Goal: Communication & Community: Participate in discussion

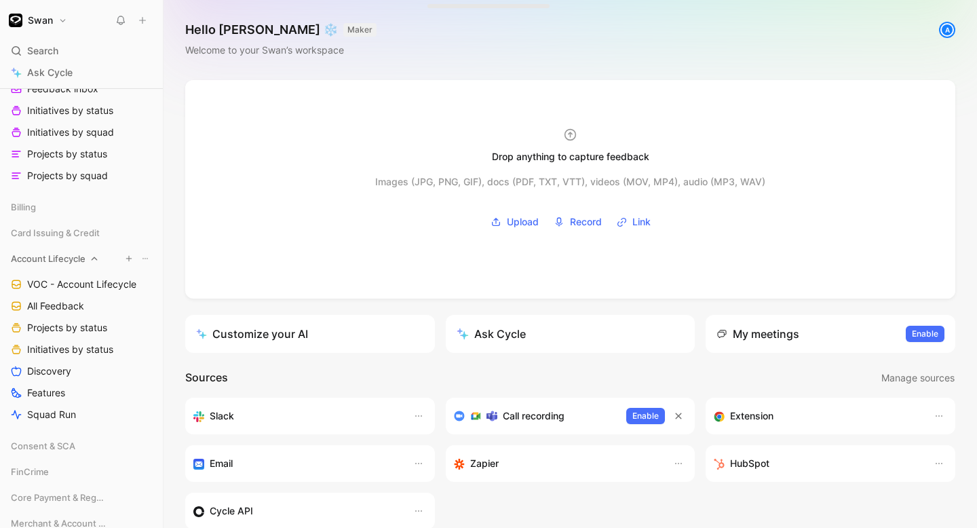
scroll to position [302, 0]
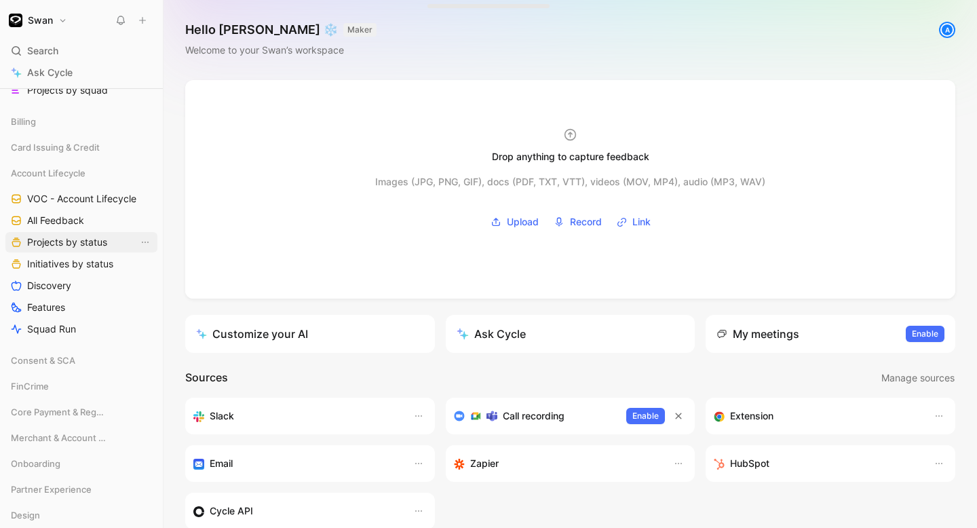
click at [68, 241] on span "Projects by status" at bounding box center [67, 242] width 80 height 14
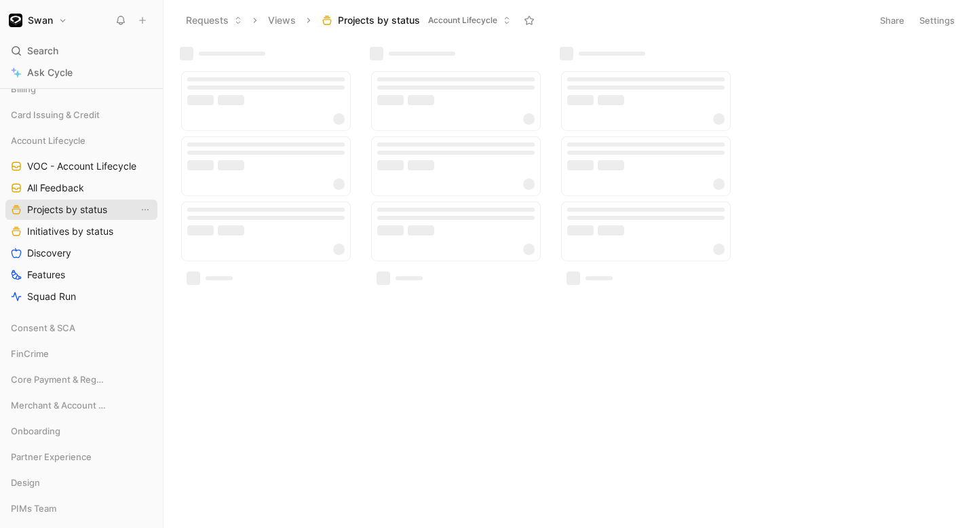
scroll to position [269, 0]
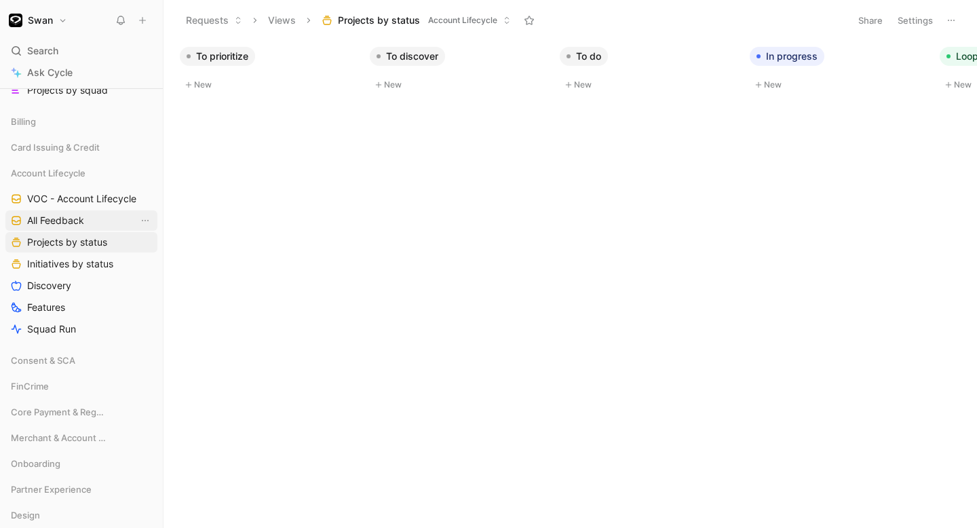
click at [66, 216] on span "All Feedback" at bounding box center [55, 221] width 57 height 14
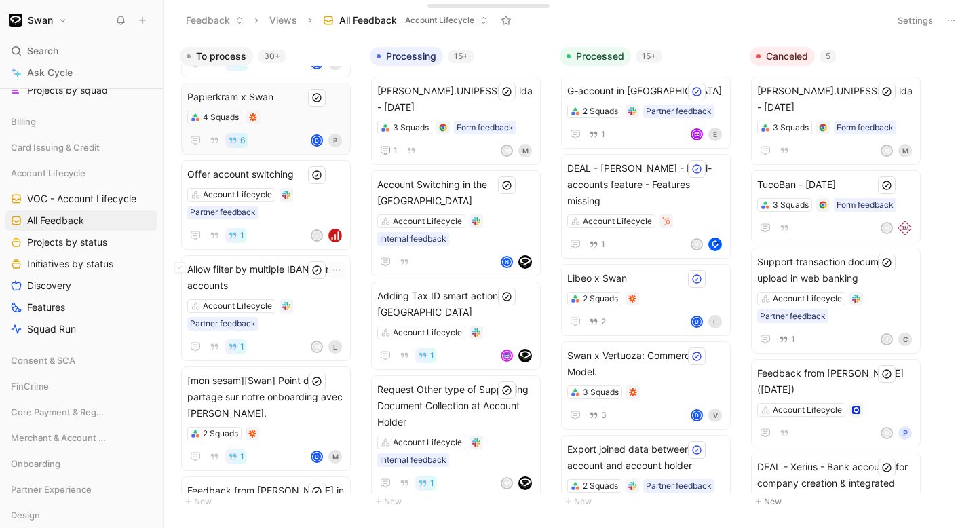
scroll to position [934, 0]
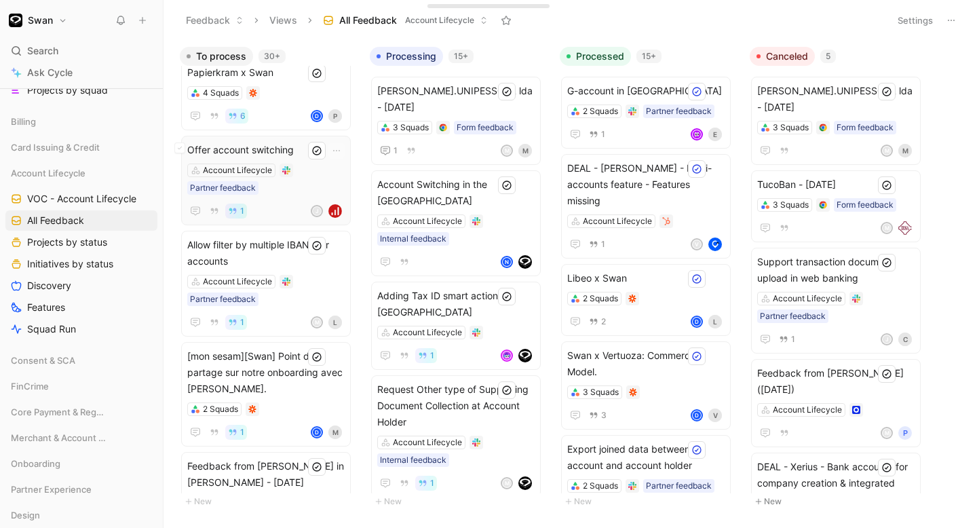
click at [288, 198] on div "Offer account switching Account Lifecycle Partner feedback 1 J" at bounding box center [265, 180] width 157 height 77
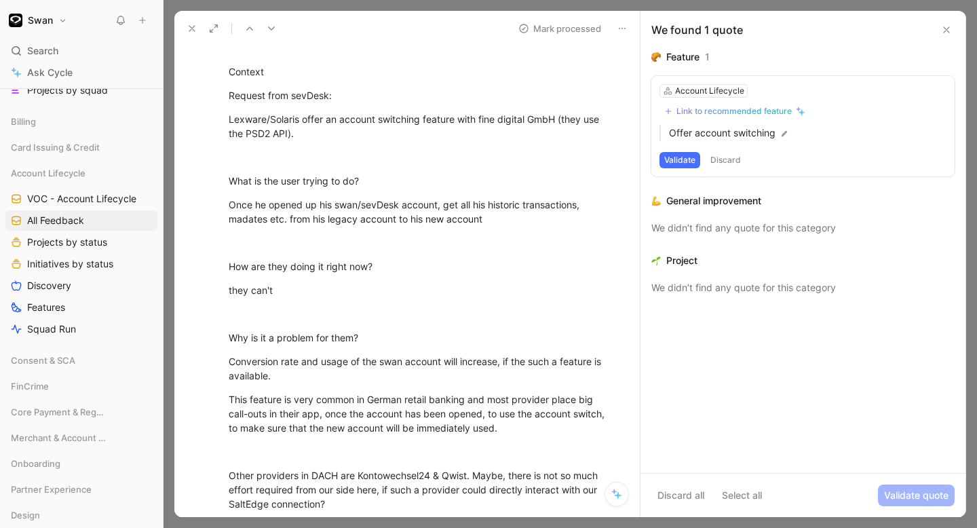
scroll to position [309, 0]
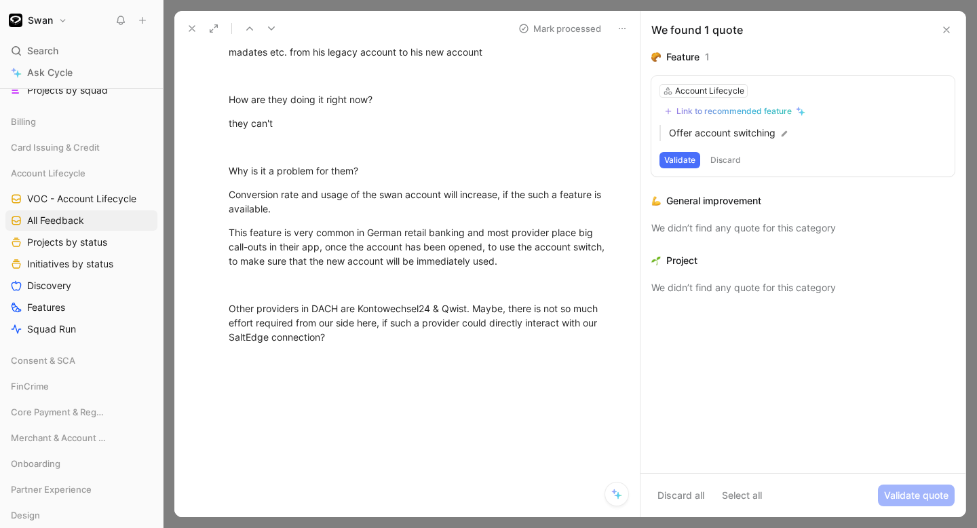
click at [939, 28] on button at bounding box center [946, 30] width 16 height 16
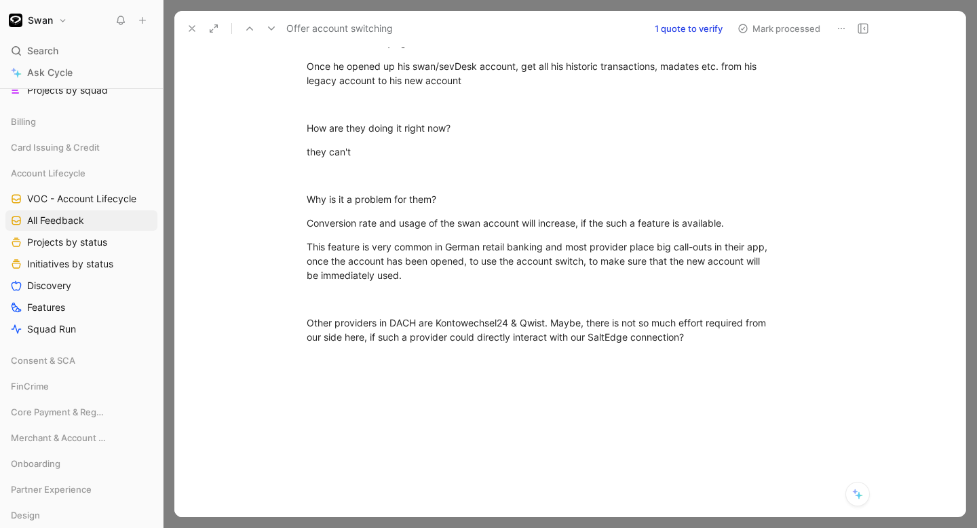
scroll to position [266, 0]
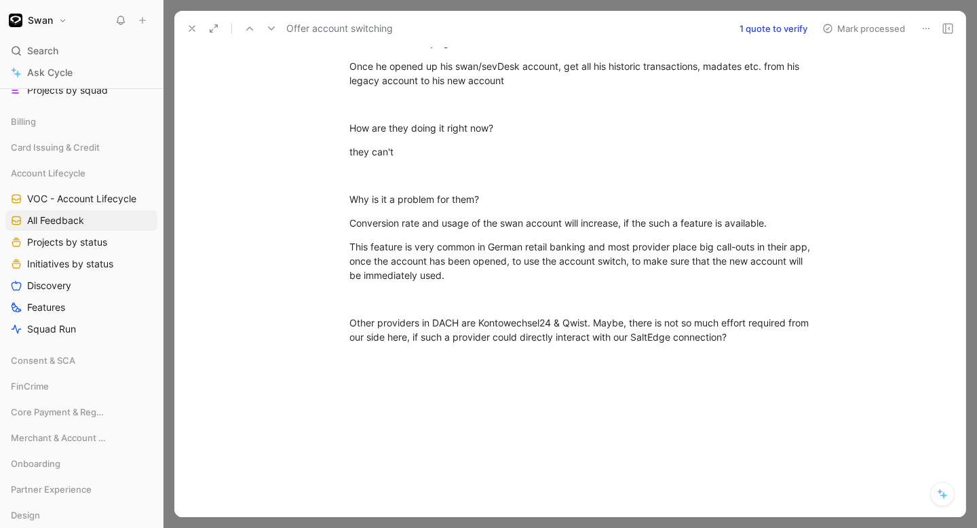
click at [190, 28] on icon at bounding box center [191, 28] width 11 height 11
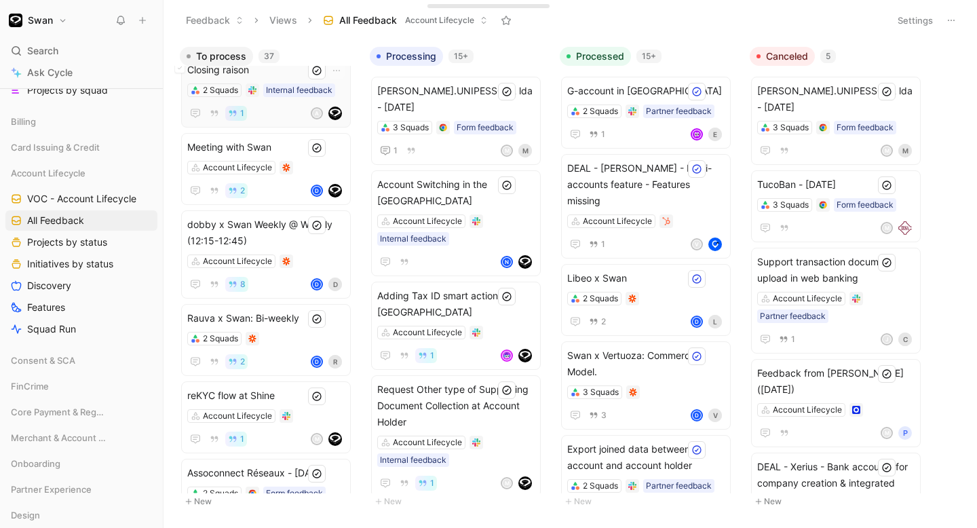
scroll to position [1550, 0]
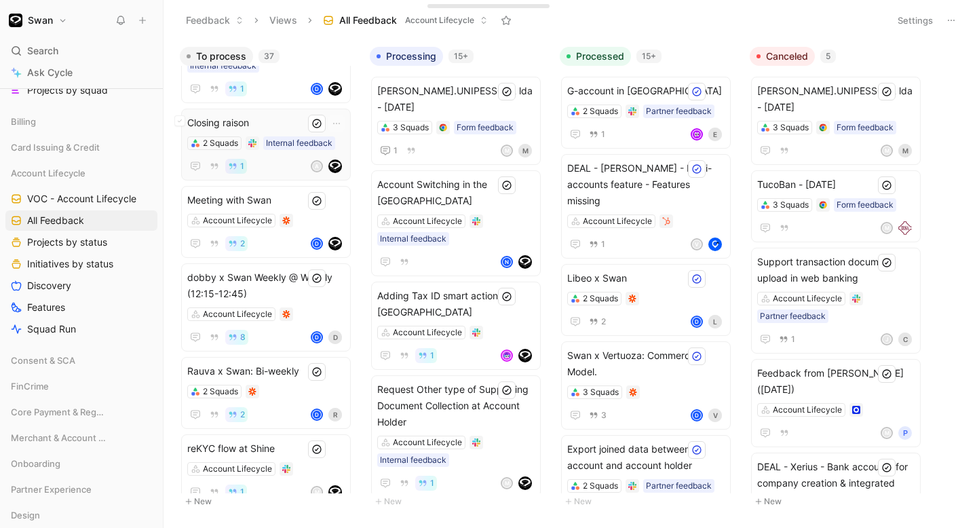
click at [273, 120] on span "Closing raison" at bounding box center [265, 123] width 157 height 16
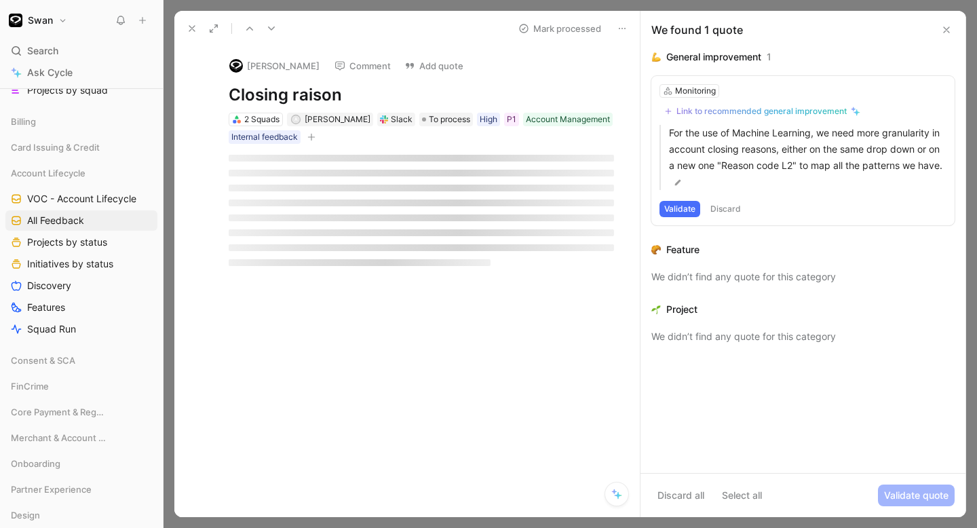
click at [941, 25] on icon at bounding box center [946, 29] width 11 height 11
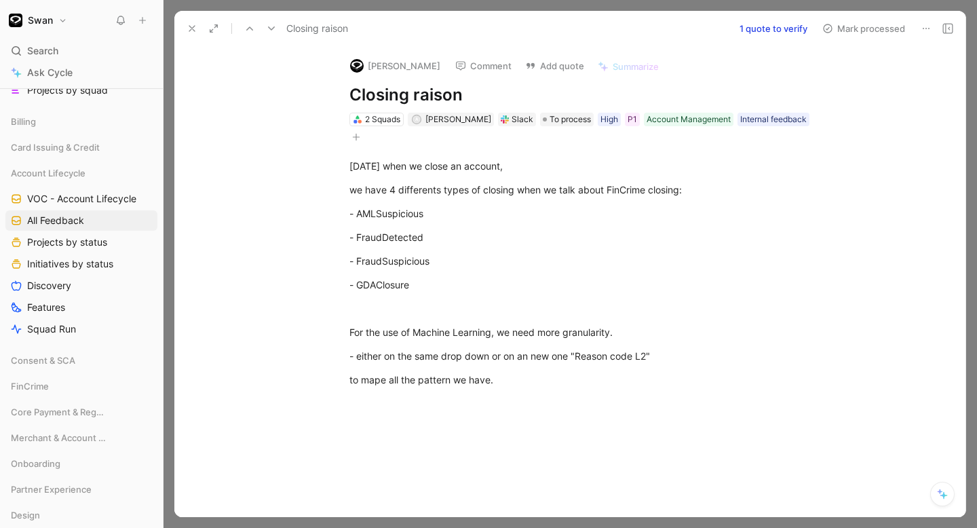
click at [188, 25] on icon at bounding box center [191, 28] width 11 height 11
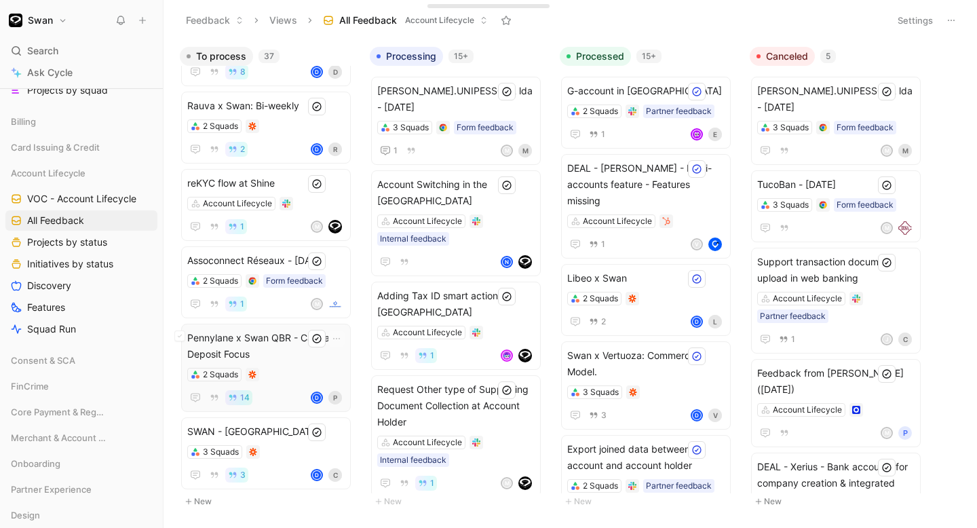
scroll to position [1741, 0]
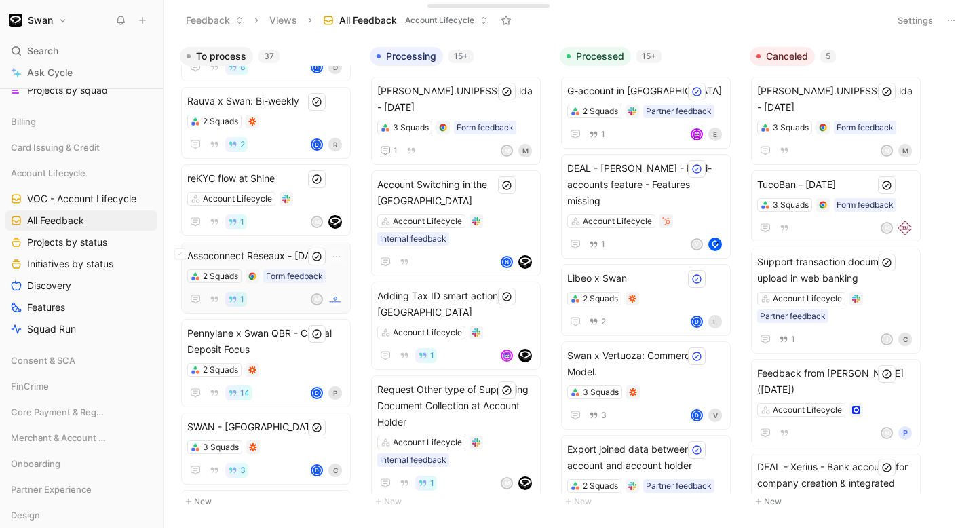
click at [262, 260] on span "Assoconnect Réseaux - [DATE]" at bounding box center [265, 256] width 157 height 16
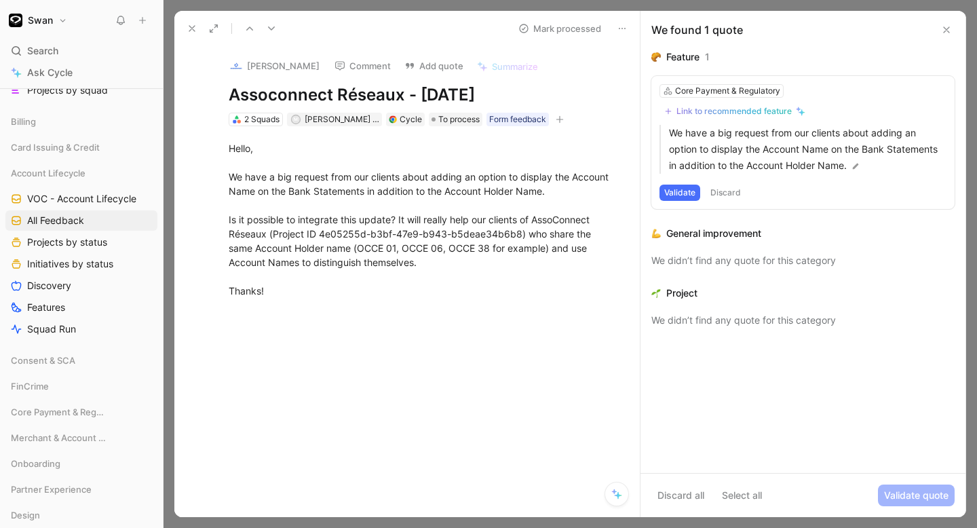
click at [192, 27] on icon at bounding box center [191, 28] width 11 height 11
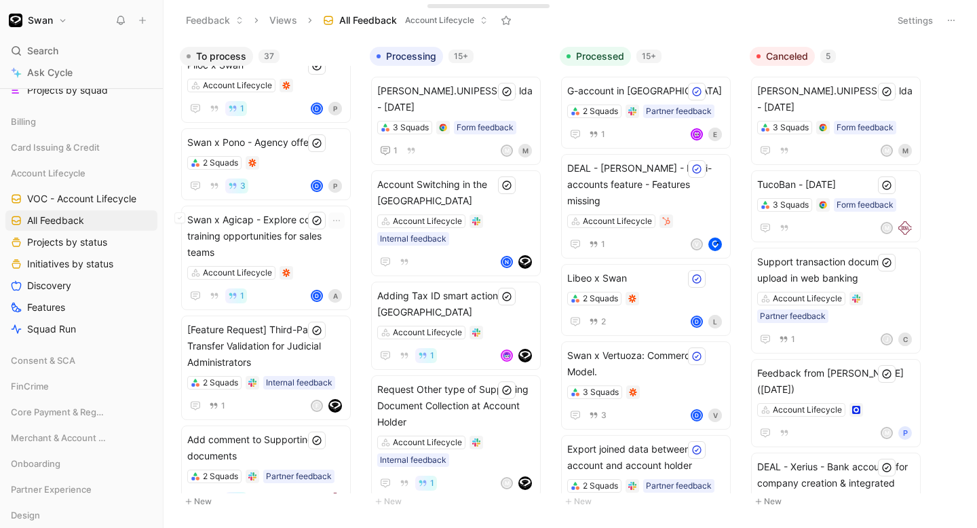
scroll to position [2241, 0]
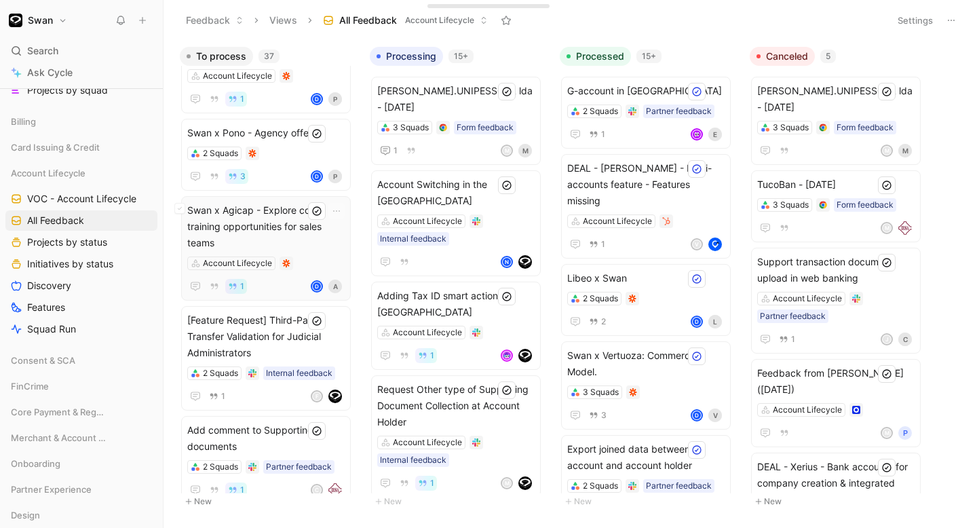
click at [272, 214] on span "Swan x Agicap - Explore co-training opportunities for sales teams" at bounding box center [265, 226] width 157 height 49
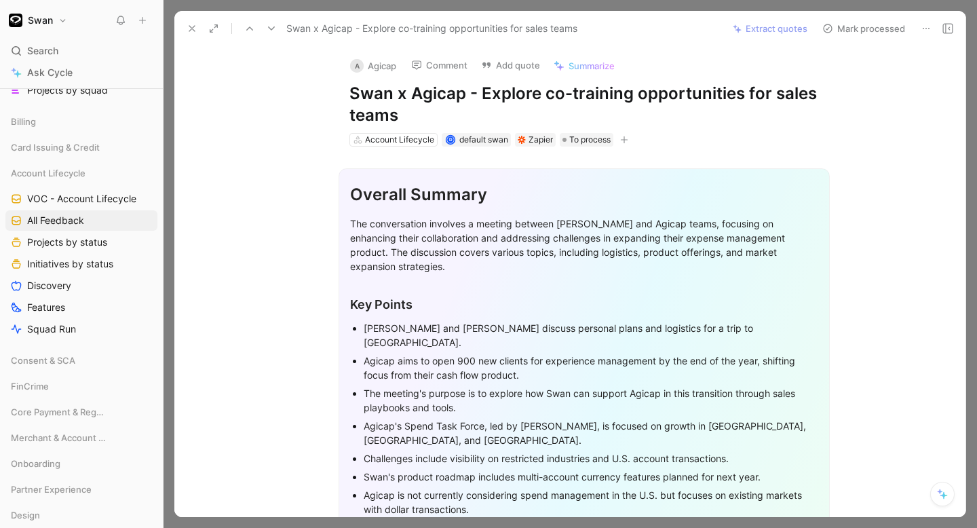
click at [196, 22] on button at bounding box center [191, 28] width 19 height 19
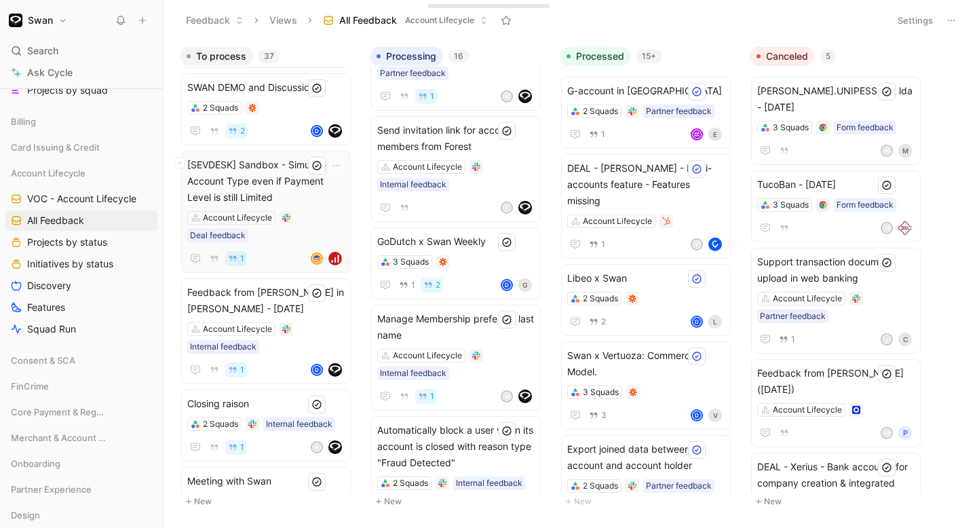
scroll to position [1374, 0]
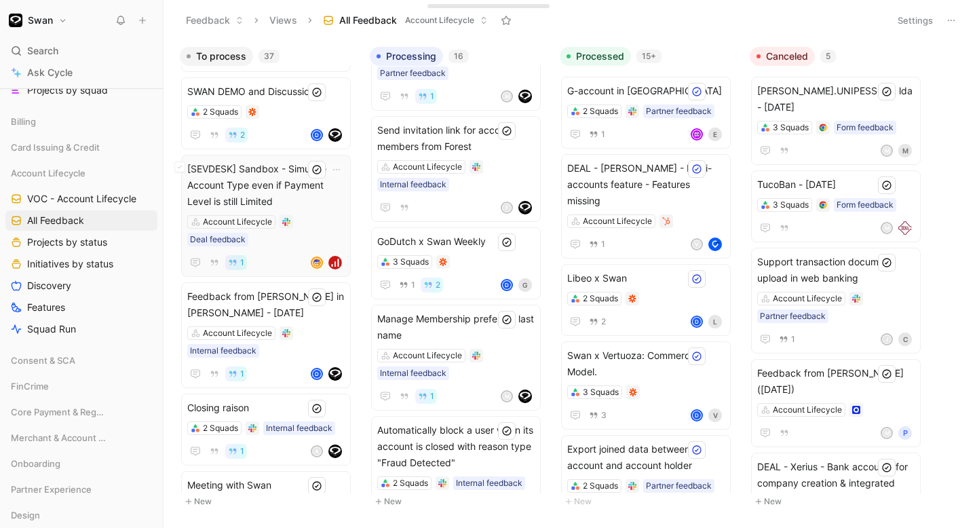
click at [300, 190] on span "[SEVDESK] Sandbox - Simulate Account Type even if Payment Level is still Limited" at bounding box center [265, 185] width 157 height 49
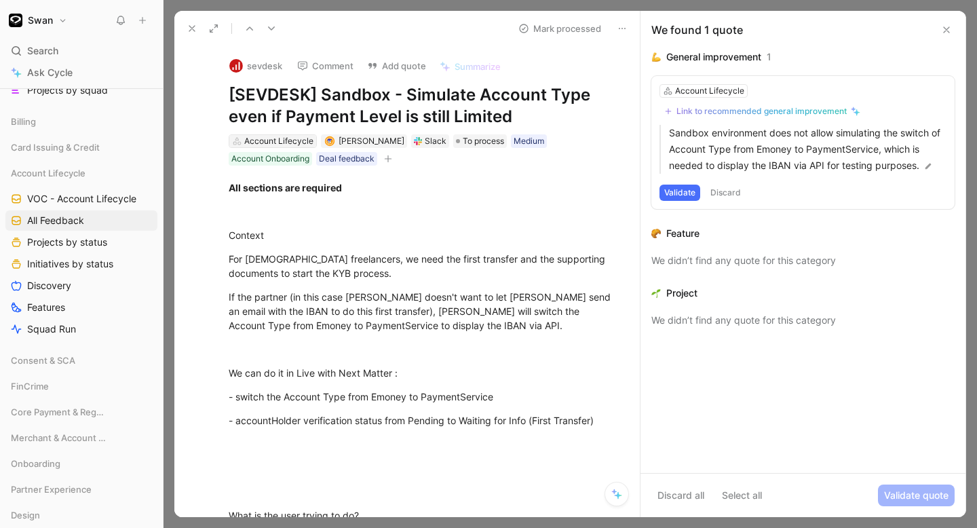
click at [298, 142] on div "Account Lifecycle" at bounding box center [278, 141] width 69 height 14
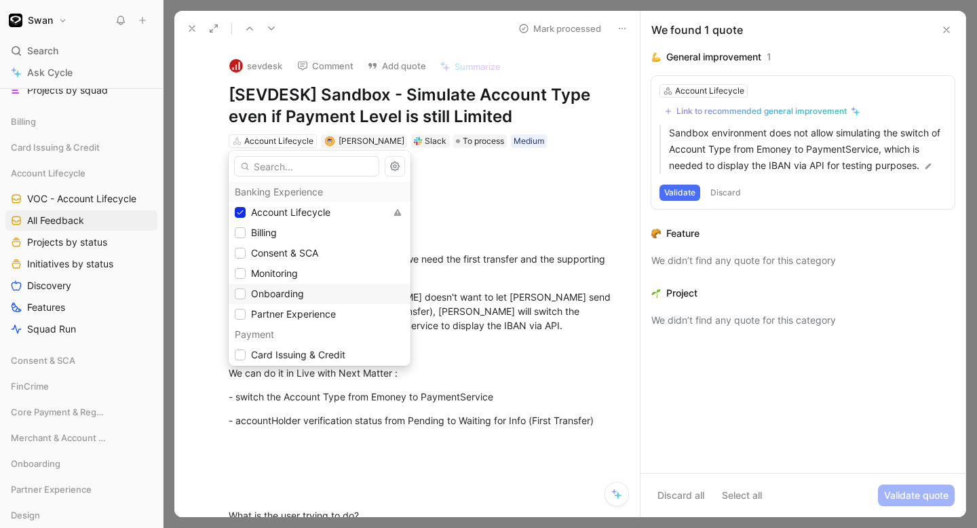
click at [279, 293] on span "Onboarding" at bounding box center [277, 294] width 53 height 12
click at [268, 201] on div "Banking Experience" at bounding box center [320, 192] width 182 height 20
click at [243, 210] on icon at bounding box center [240, 212] width 8 height 8
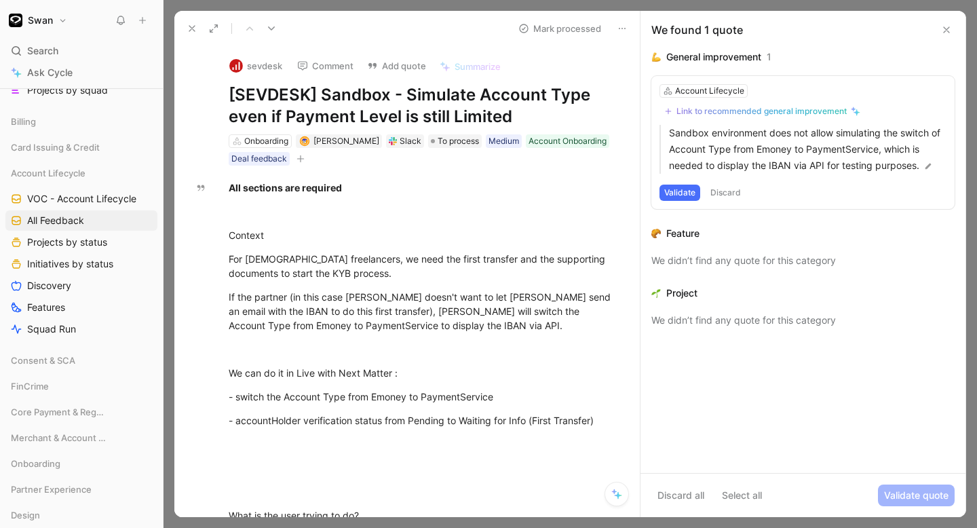
click at [324, 67] on button "Comment" at bounding box center [325, 65] width 68 height 19
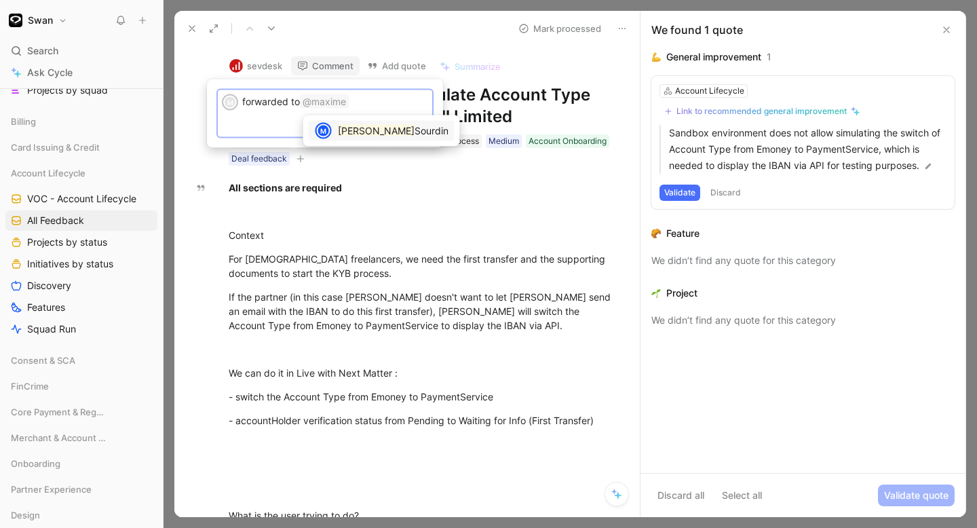
click at [414, 130] on span "Sourdin" at bounding box center [431, 131] width 34 height 12
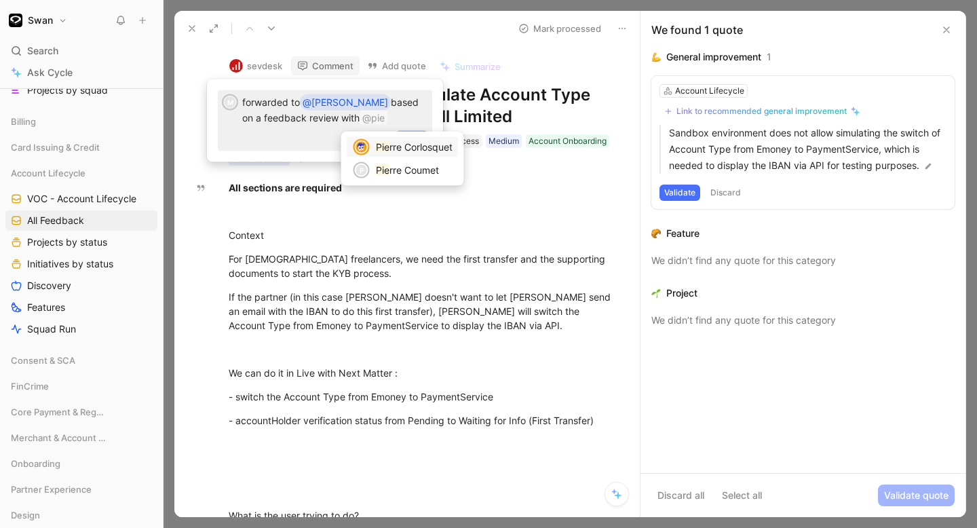
click at [422, 147] on span "rre Corlosquet" at bounding box center [420, 147] width 63 height 12
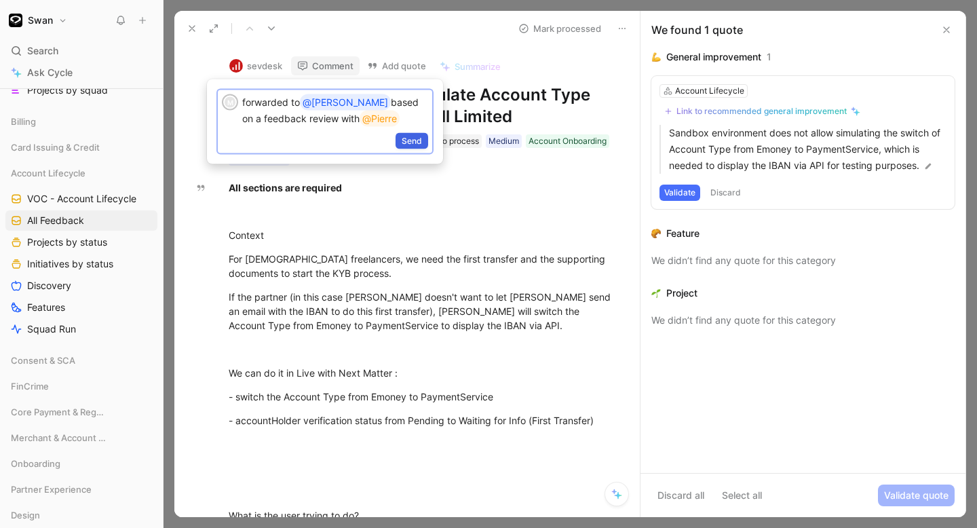
click at [416, 146] on span "Send" at bounding box center [411, 141] width 20 height 14
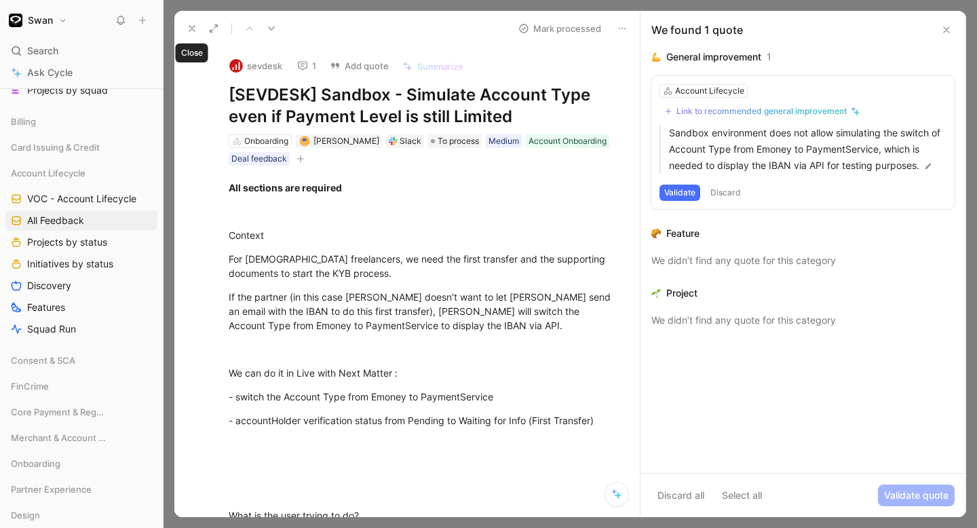
click at [191, 26] on use at bounding box center [191, 28] width 5 height 5
